Goal: Task Accomplishment & Management: Use online tool/utility

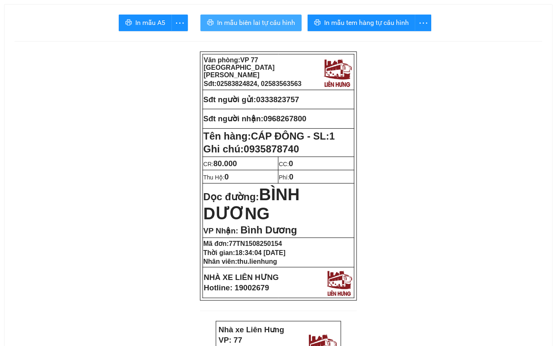
click at [270, 20] on span "In mẫu biên lai tự cấu hình" at bounding box center [256, 22] width 78 height 10
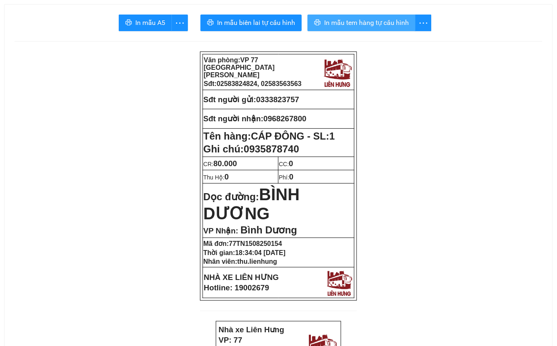
click at [390, 24] on span "In mẫu tem hàng tự cấu hình" at bounding box center [366, 22] width 85 height 10
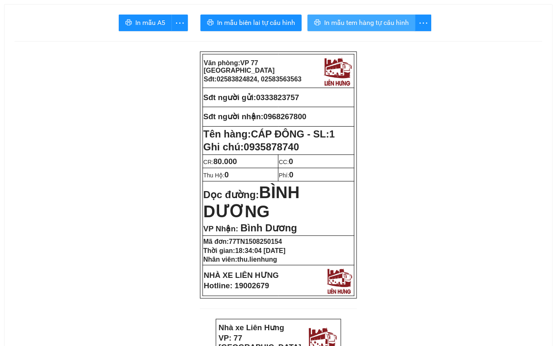
click at [362, 24] on span "In mẫu tem hàng tự cấu hình" at bounding box center [366, 22] width 85 height 10
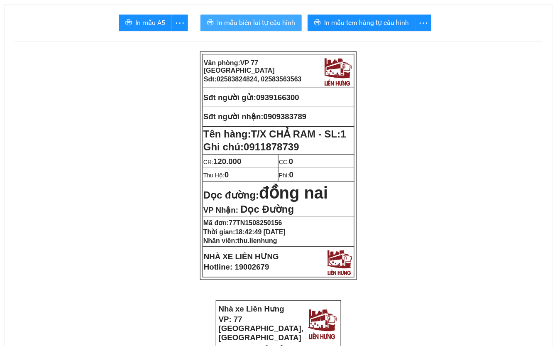
click at [270, 22] on span "In mẫu biên lai tự cấu hình" at bounding box center [256, 22] width 78 height 10
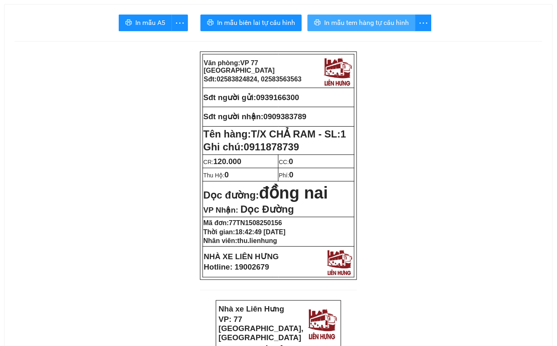
click at [369, 24] on span "In mẫu tem hàng tự cấu hình" at bounding box center [366, 22] width 85 height 10
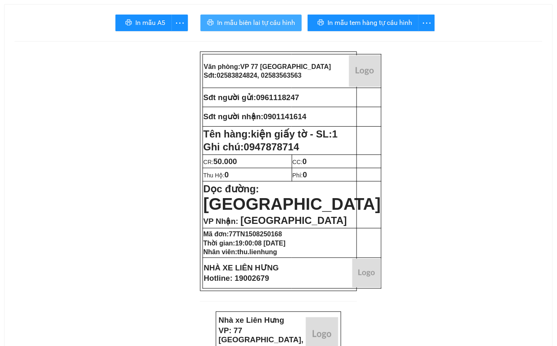
click at [251, 21] on span "In mẫu biên lai tự cấu hình" at bounding box center [256, 22] width 78 height 10
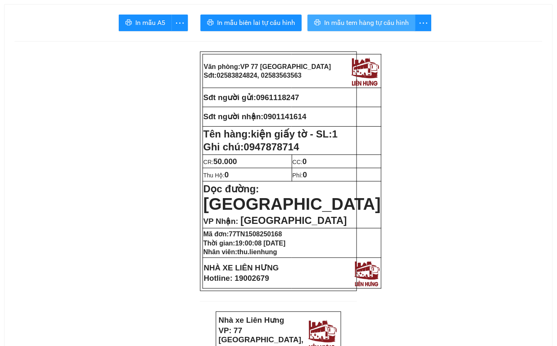
click at [412, 24] on button "In mẫu tem hàng tự cấu hình" at bounding box center [362, 23] width 108 height 17
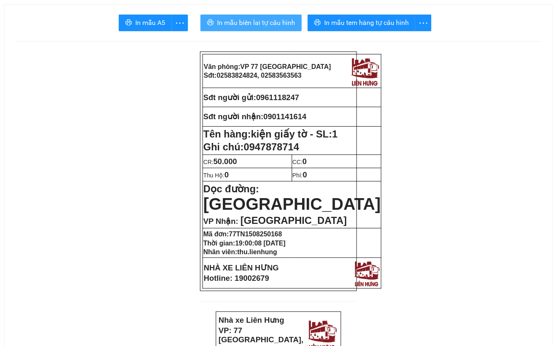
click at [268, 15] on button "In mẫu biên lai tự cấu hình" at bounding box center [251, 23] width 101 height 17
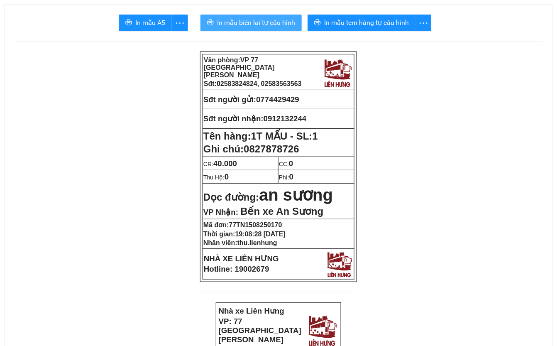
click at [257, 21] on span "In mẫu biên lai tự cấu hình" at bounding box center [256, 22] width 78 height 10
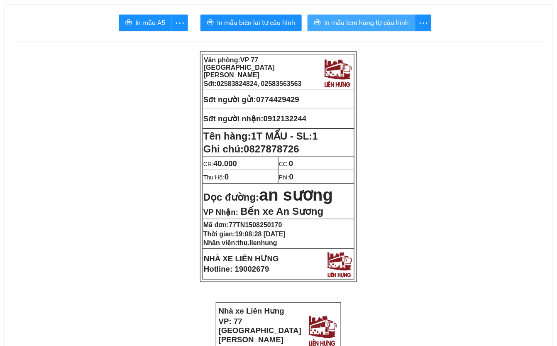
click at [376, 25] on span "In mẫu tem hàng tự cấu hình" at bounding box center [366, 22] width 85 height 10
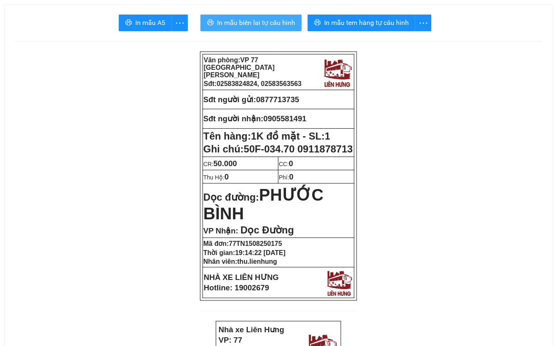
click at [261, 18] on span "In mẫu biên lai tự cấu hình" at bounding box center [256, 22] width 78 height 10
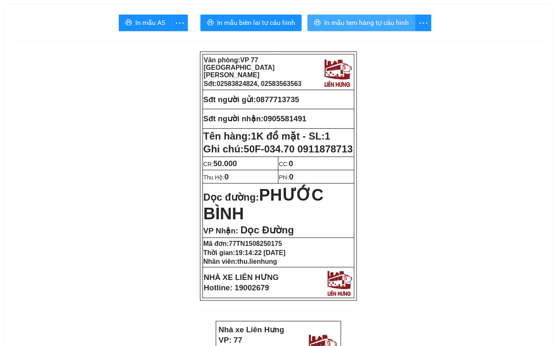
click at [390, 19] on span "In mẫu tem hàng tự cấu hình" at bounding box center [366, 22] width 85 height 10
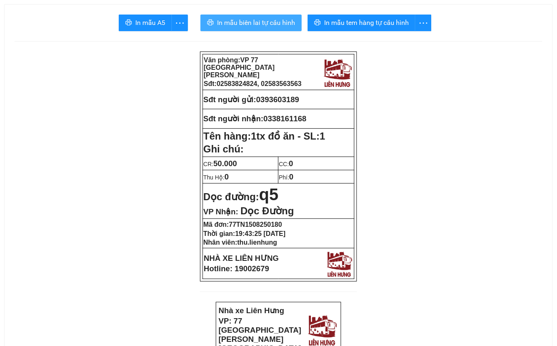
click at [257, 22] on span "In mẫu biên lai tự cấu hình" at bounding box center [256, 22] width 78 height 10
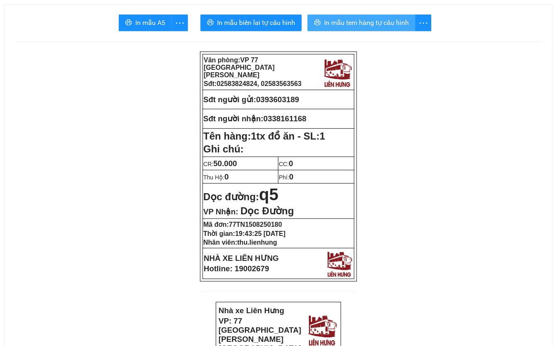
click at [392, 21] on span "In mẫu tem hàng tự cấu hình" at bounding box center [366, 22] width 85 height 10
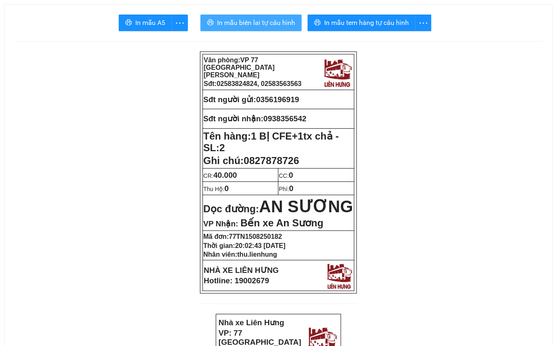
click at [261, 22] on span "In mẫu biên lai tự cấu hình" at bounding box center [256, 22] width 78 height 10
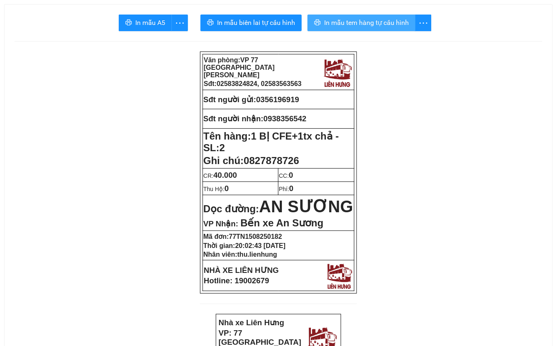
click at [379, 25] on span "In mẫu tem hàng tự cấu hình" at bounding box center [366, 22] width 85 height 10
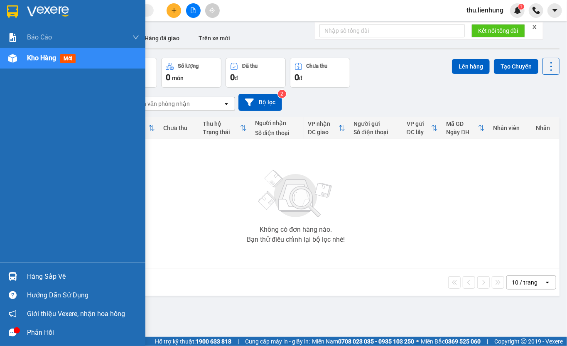
click at [50, 57] on span "Kho hàng" at bounding box center [41, 58] width 29 height 8
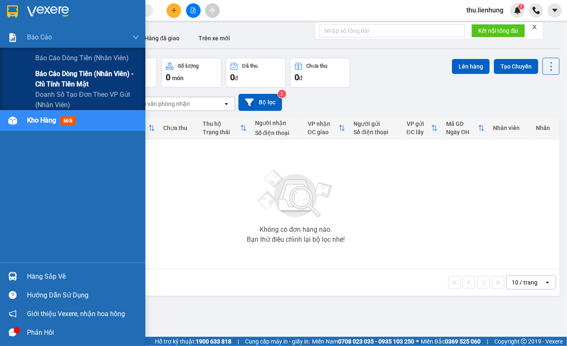
click at [57, 76] on span "Báo cáo dòng tiền (nhân viên) - chỉ tính tiền mặt" at bounding box center [87, 79] width 104 height 21
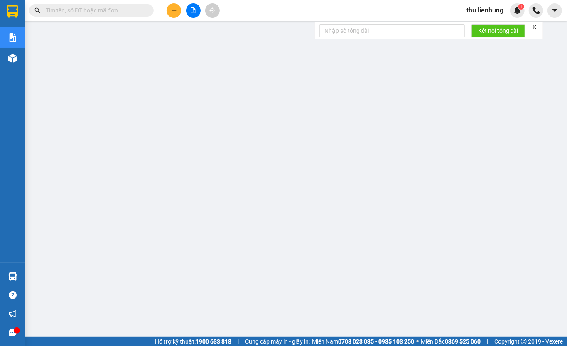
click at [122, 8] on input "text" at bounding box center [95, 10] width 98 height 9
paste input "0963106333"
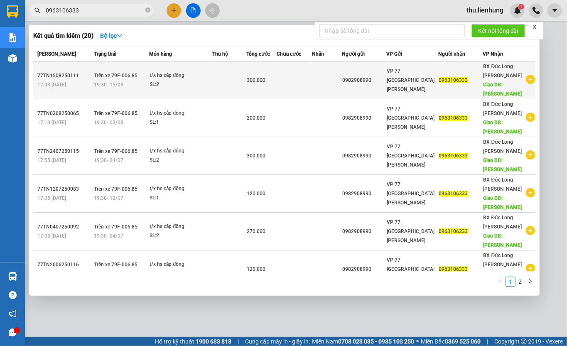
type input "0963106333"
click at [241, 82] on td at bounding box center [230, 80] width 34 height 38
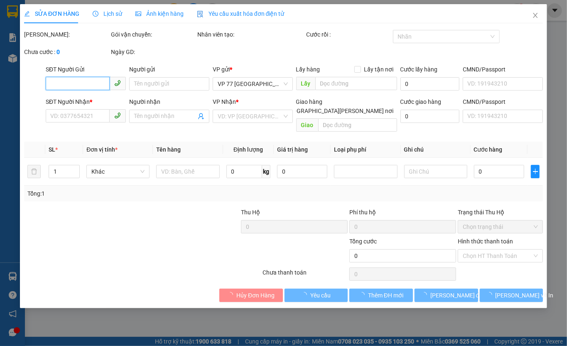
type input "0982908990"
type input "0963106333"
type input "GIA LAI"
type input "300.000"
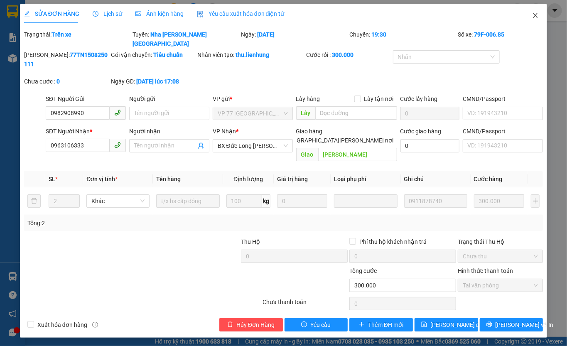
click at [537, 15] on icon "close" at bounding box center [535, 15] width 7 height 7
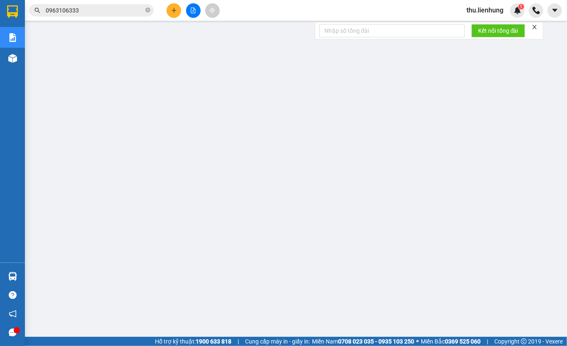
click at [481, 10] on span "thu.lienhung" at bounding box center [485, 10] width 50 height 10
click at [485, 23] on span "Đăng xuất" at bounding box center [489, 25] width 35 height 9
